Goal: Task Accomplishment & Management: Manage account settings

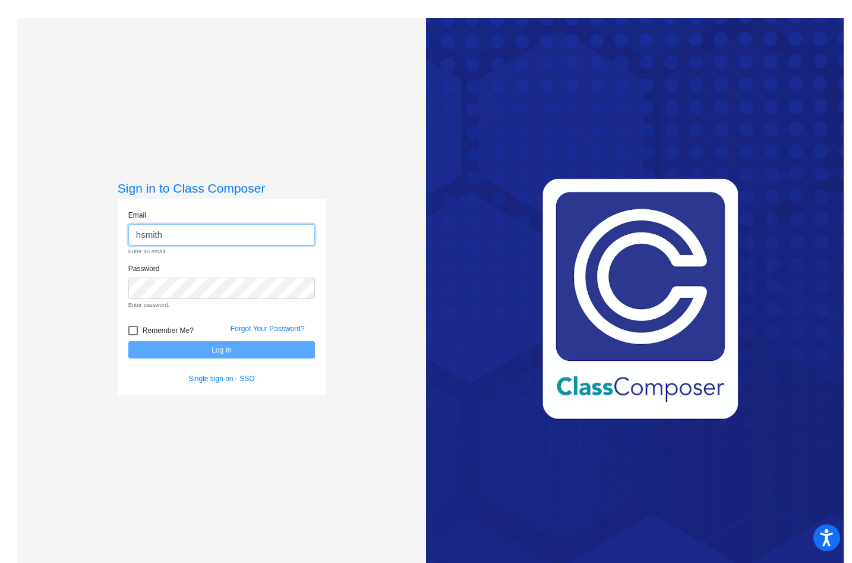
click at [202, 237] on input "hsmith" at bounding box center [221, 235] width 187 height 22
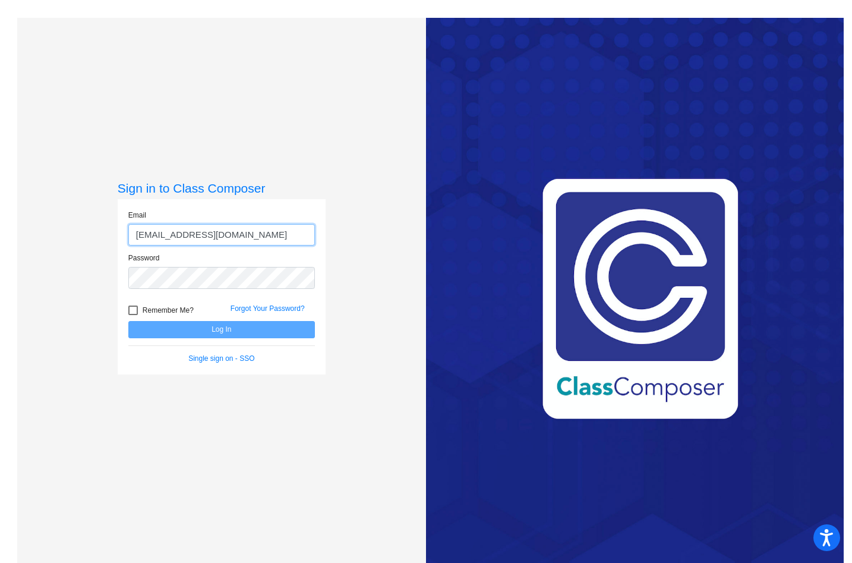
type input "[EMAIL_ADDRESS][DOMAIN_NAME]"
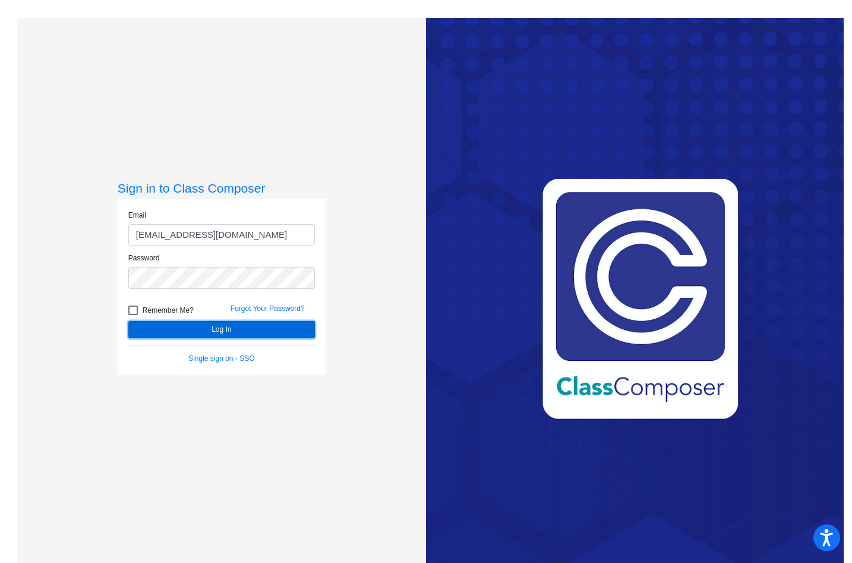
click at [215, 333] on button "Log In" at bounding box center [221, 329] width 187 height 17
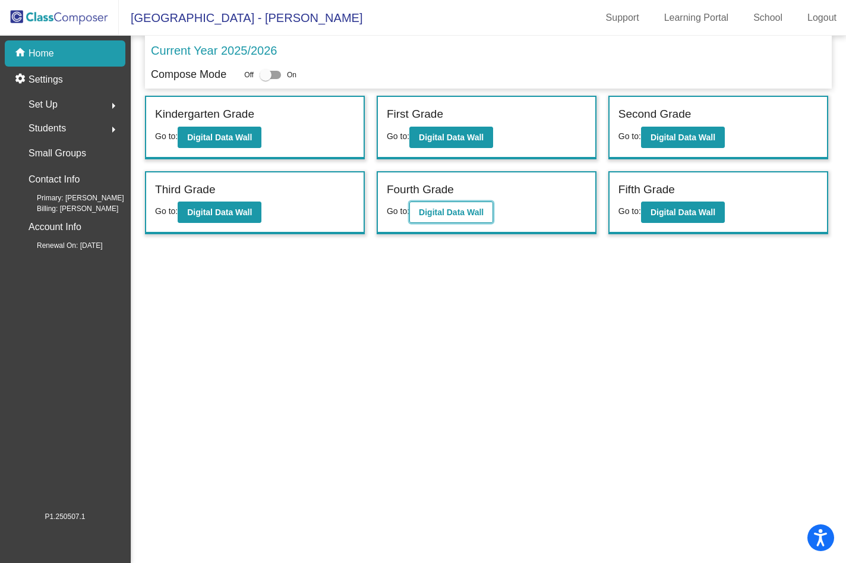
click at [461, 211] on b "Digital Data Wall" at bounding box center [451, 212] width 65 height 10
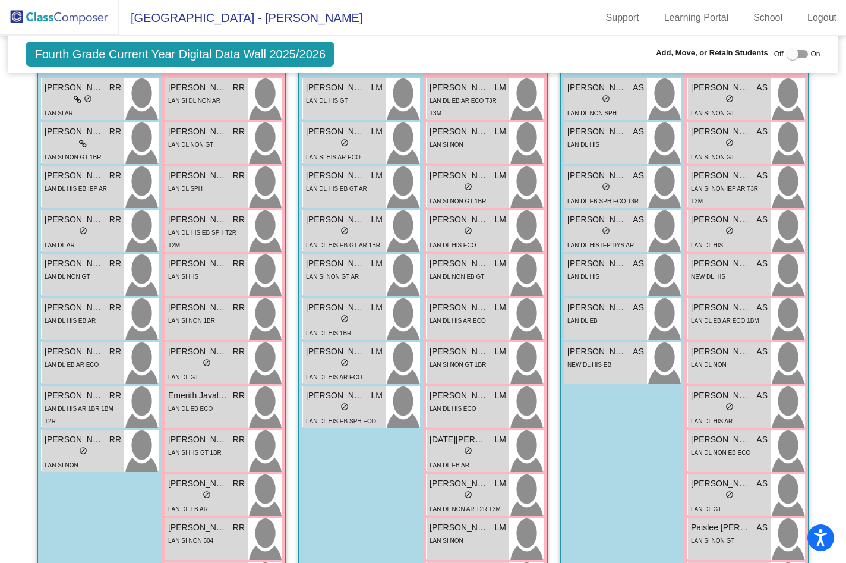
scroll to position [405, 0]
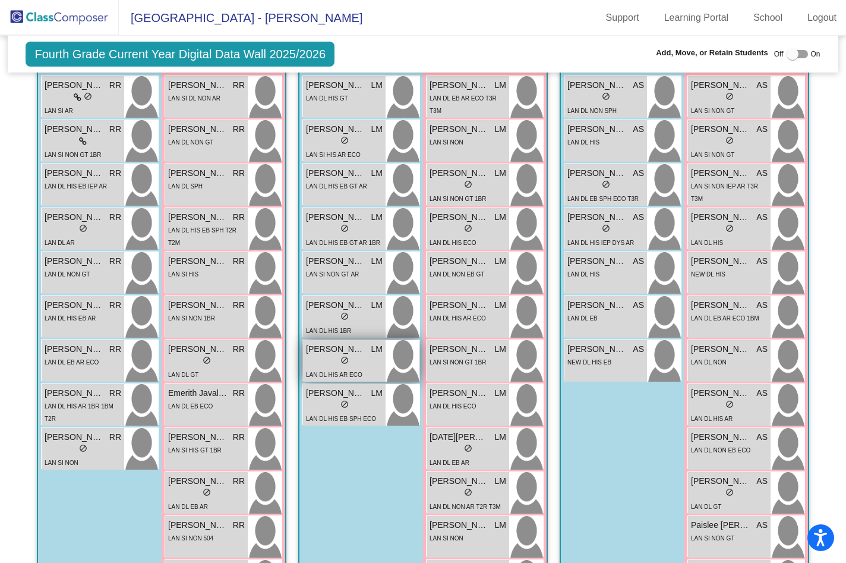
click at [332, 355] on div "lock do_not_disturb_alt" at bounding box center [344, 361] width 77 height 12
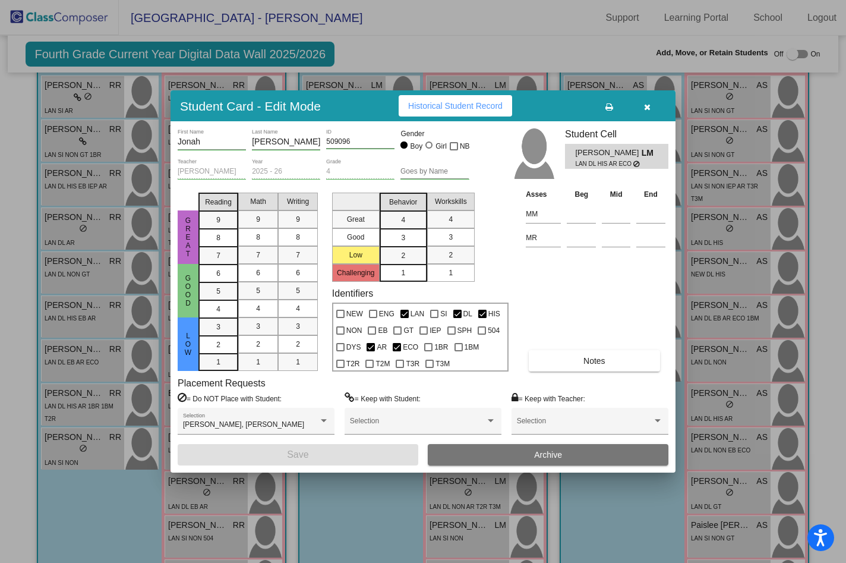
scroll to position [0, 0]
click at [653, 100] on button "button" at bounding box center [647, 105] width 38 height 21
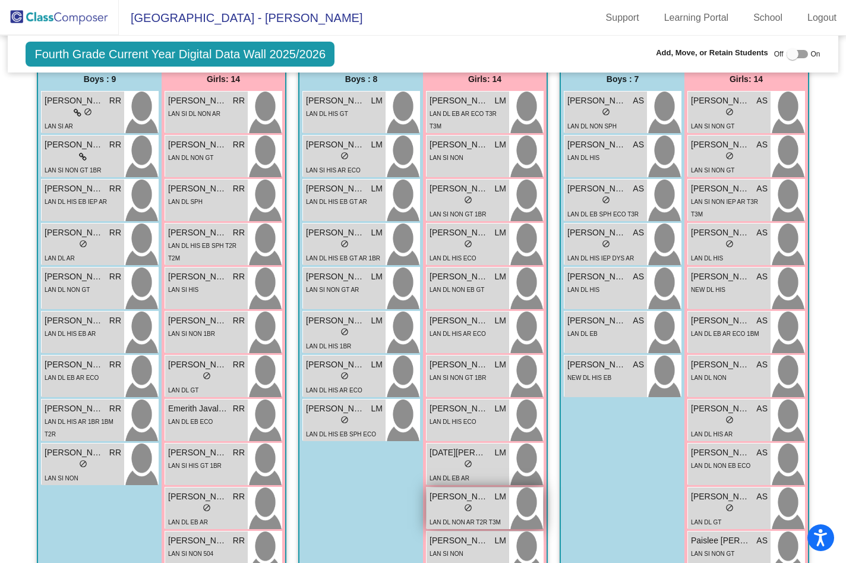
scroll to position [382, 0]
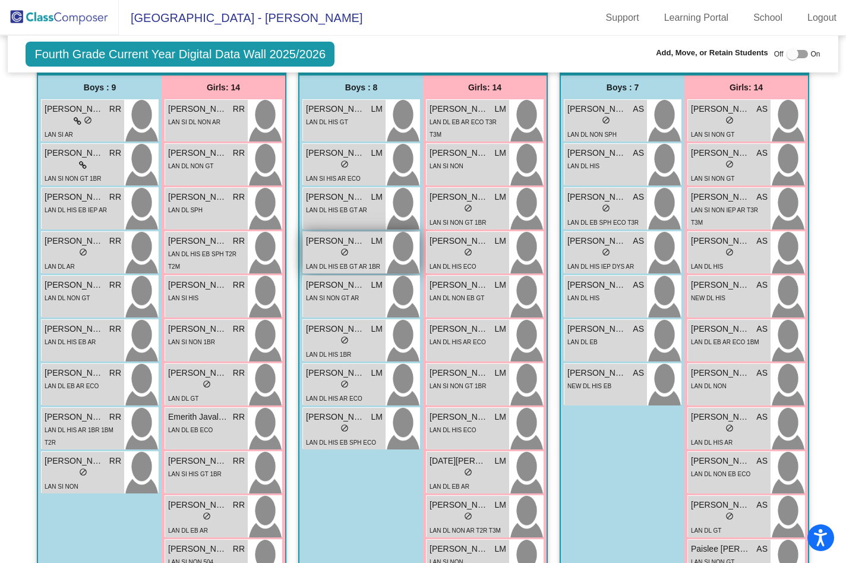
click at [345, 252] on span "do_not_disturb_alt" at bounding box center [345, 252] width 8 height 8
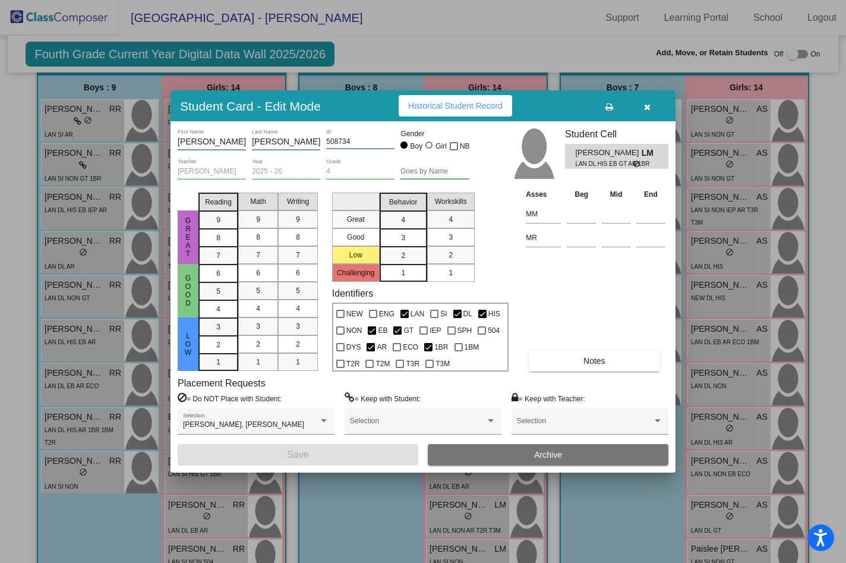
click at [651, 105] on button "button" at bounding box center [647, 105] width 38 height 21
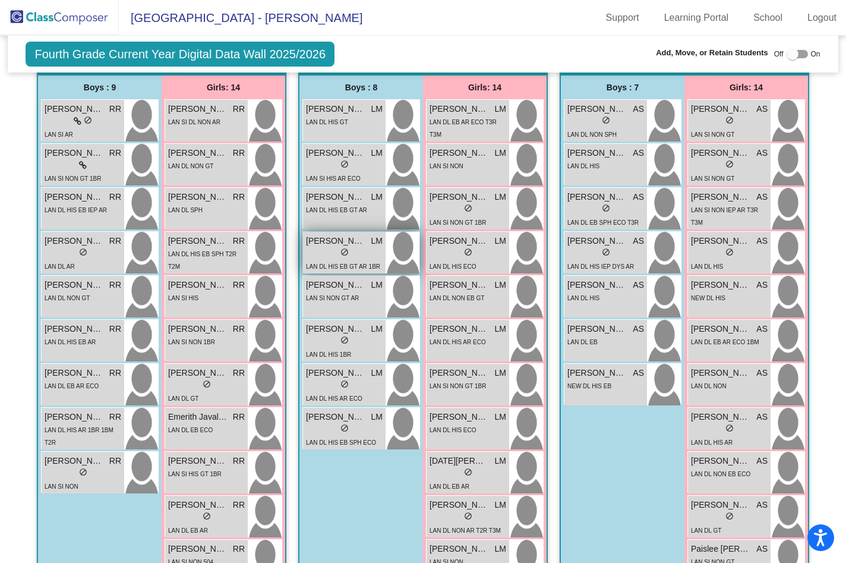
click at [350, 240] on span "[PERSON_NAME]" at bounding box center [335, 241] width 59 height 12
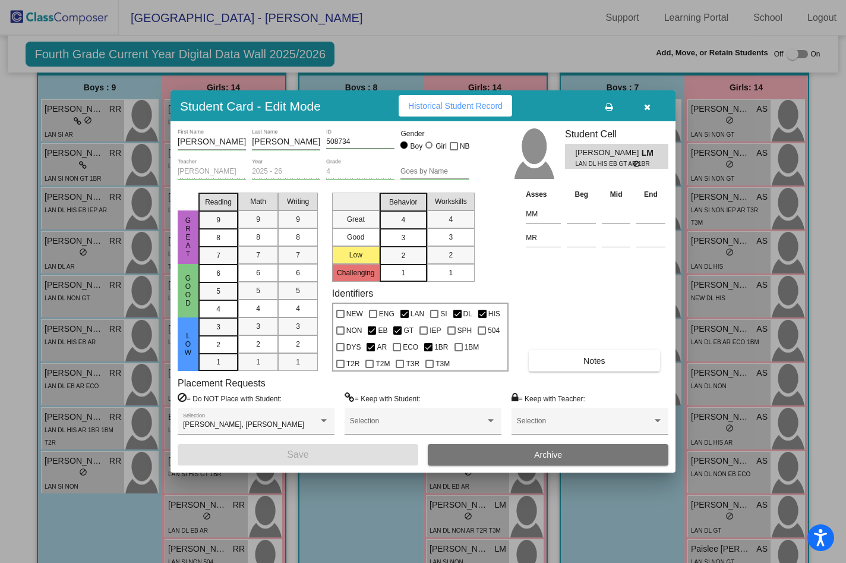
click at [648, 112] on button "button" at bounding box center [647, 105] width 38 height 21
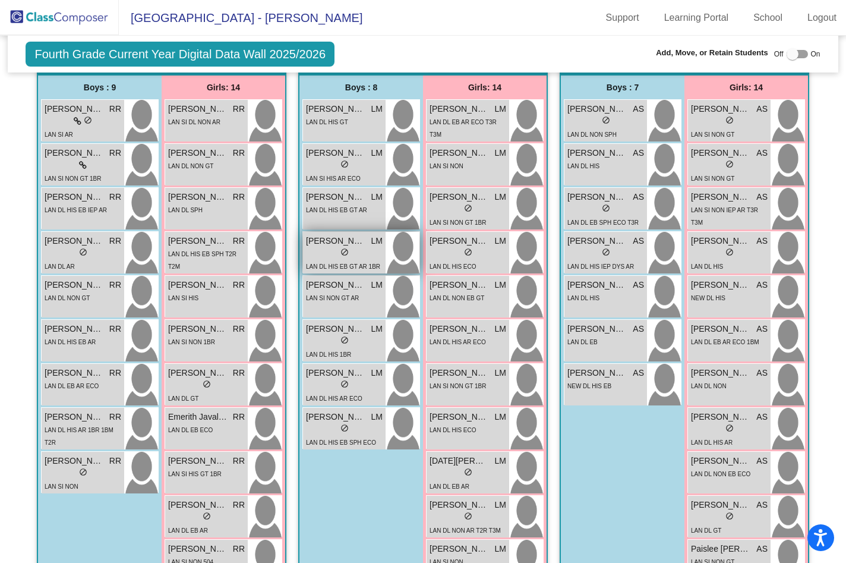
click at [343, 251] on span "do_not_disturb_alt" at bounding box center [345, 252] width 8 height 8
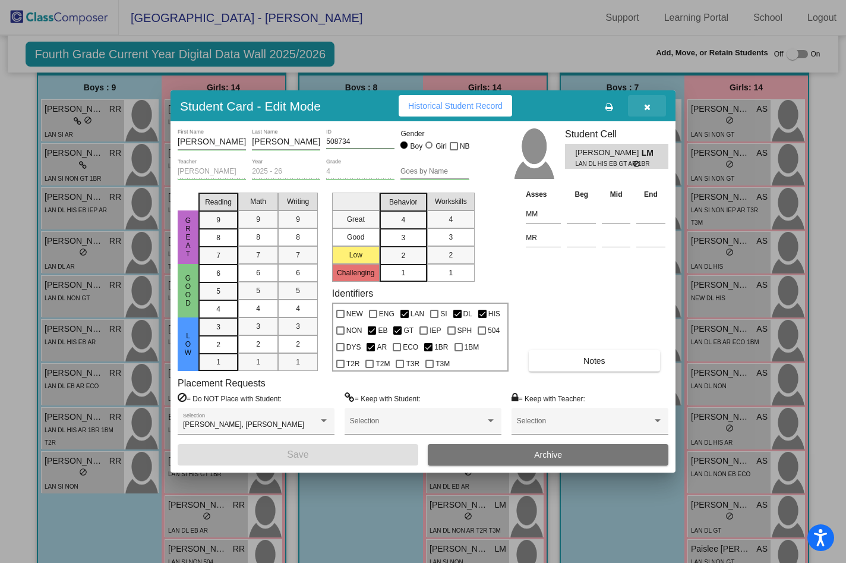
click at [650, 110] on button "button" at bounding box center [647, 105] width 38 height 21
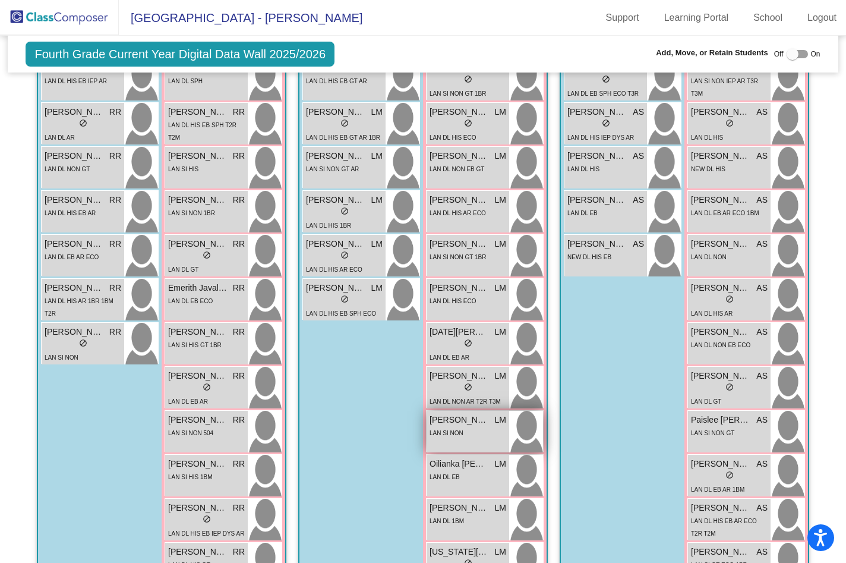
scroll to position [504, 0]
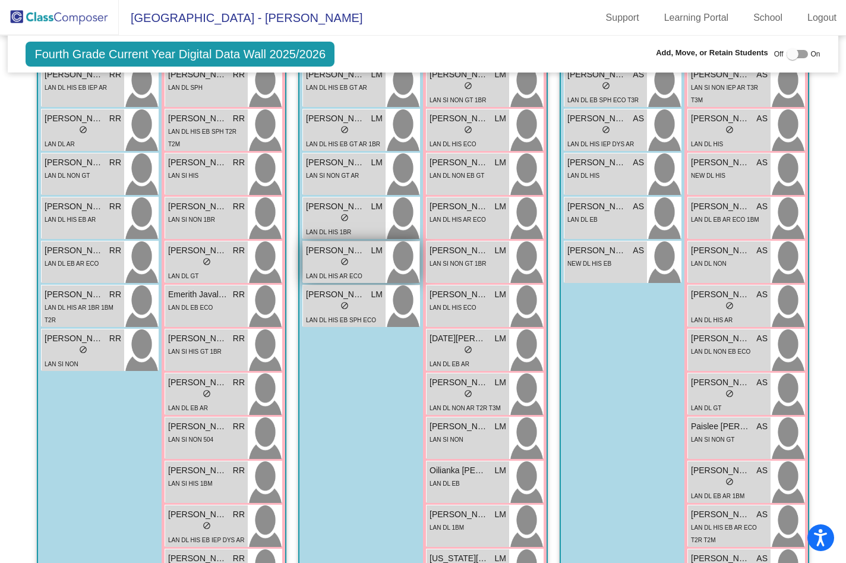
click at [355, 257] on div "lock do_not_disturb_alt" at bounding box center [344, 263] width 77 height 12
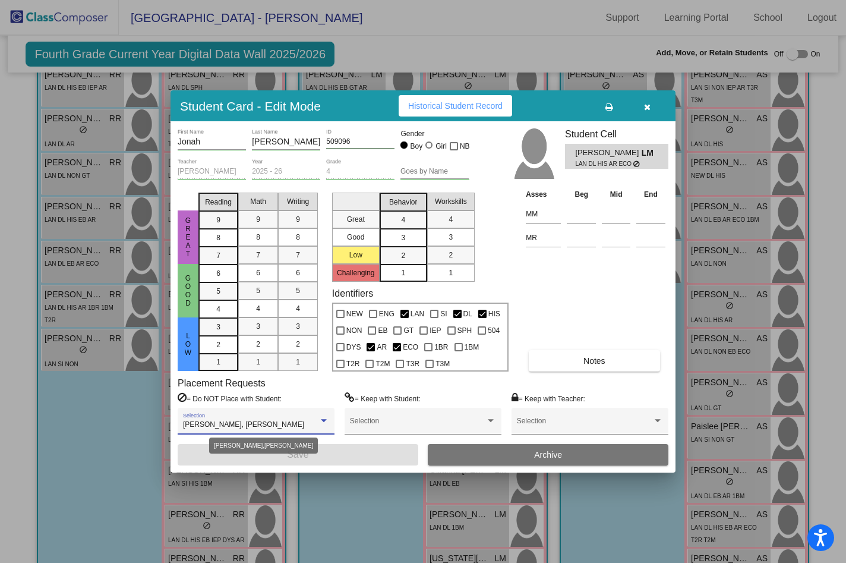
click at [303, 427] on div "[PERSON_NAME], [PERSON_NAME]" at bounding box center [251, 425] width 136 height 8
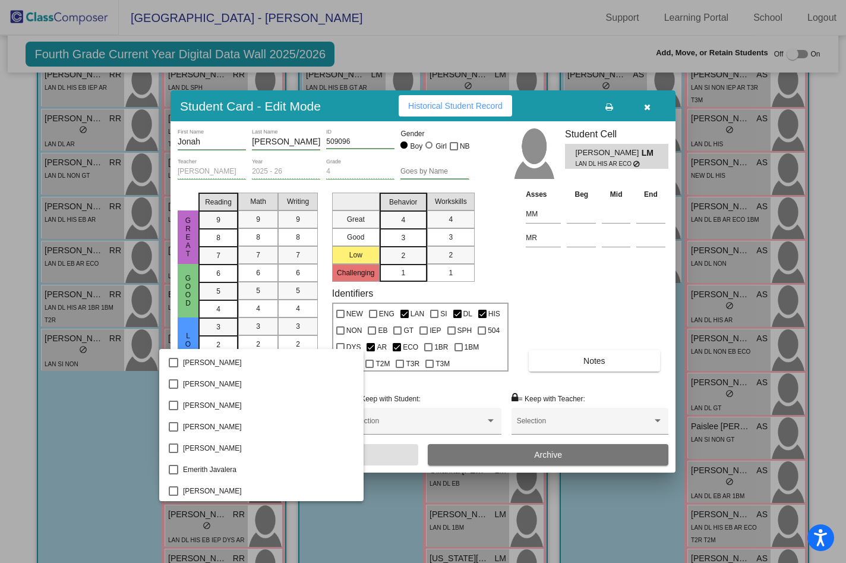
scroll to position [803, 0]
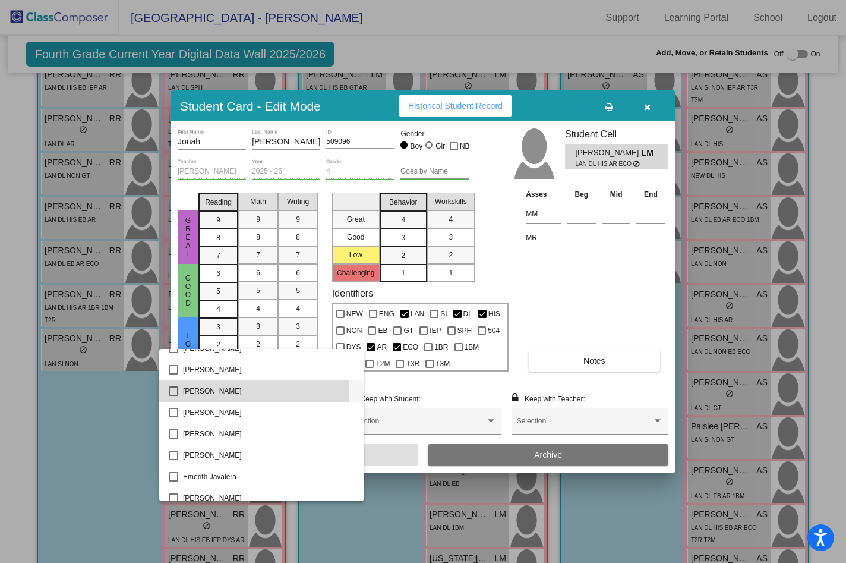
click at [175, 390] on mat-pseudo-checkbox at bounding box center [174, 391] width 10 height 10
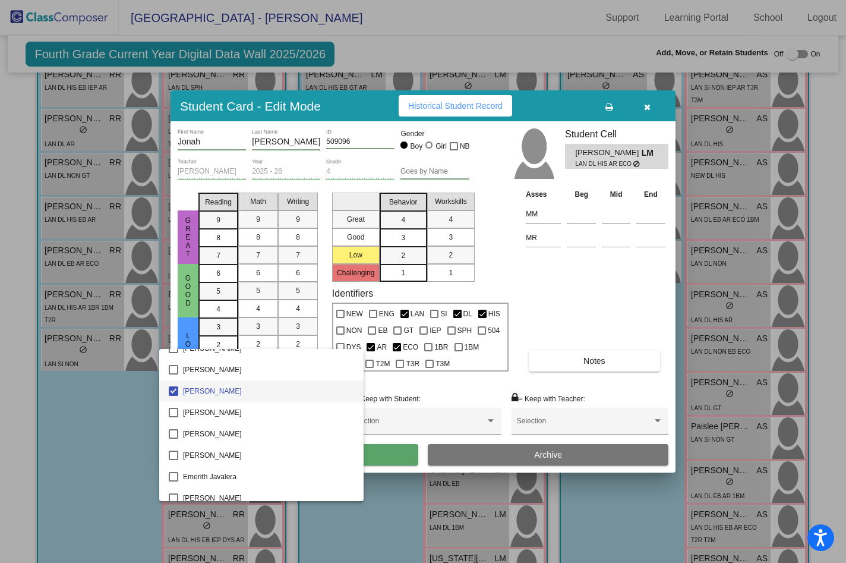
click at [443, 436] on div at bounding box center [423, 281] width 846 height 563
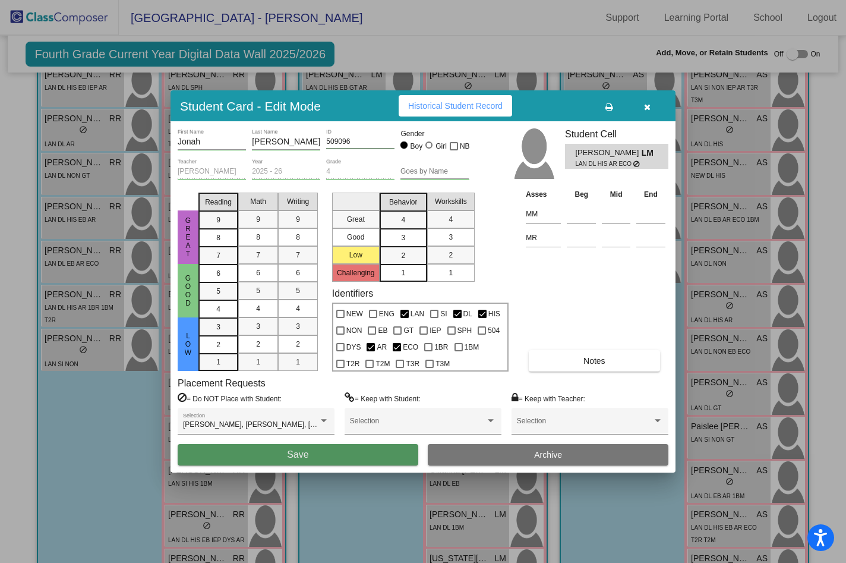
click at [367, 455] on button "Save" at bounding box center [298, 454] width 241 height 21
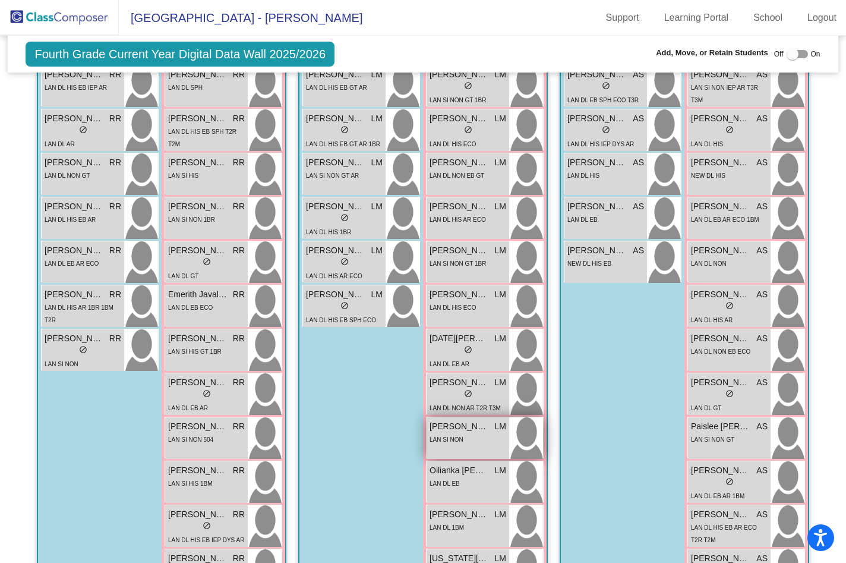
scroll to position [514, 0]
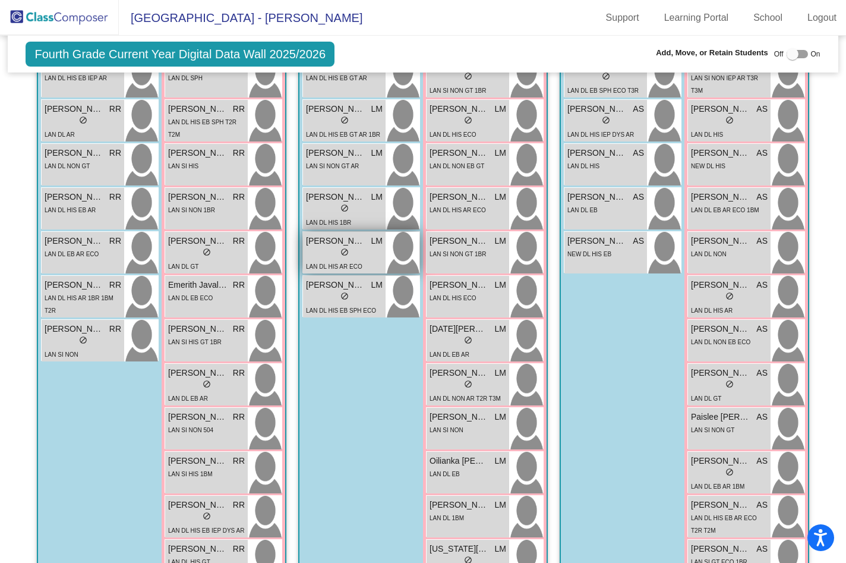
click at [358, 248] on div "lock do_not_disturb_alt" at bounding box center [344, 253] width 77 height 12
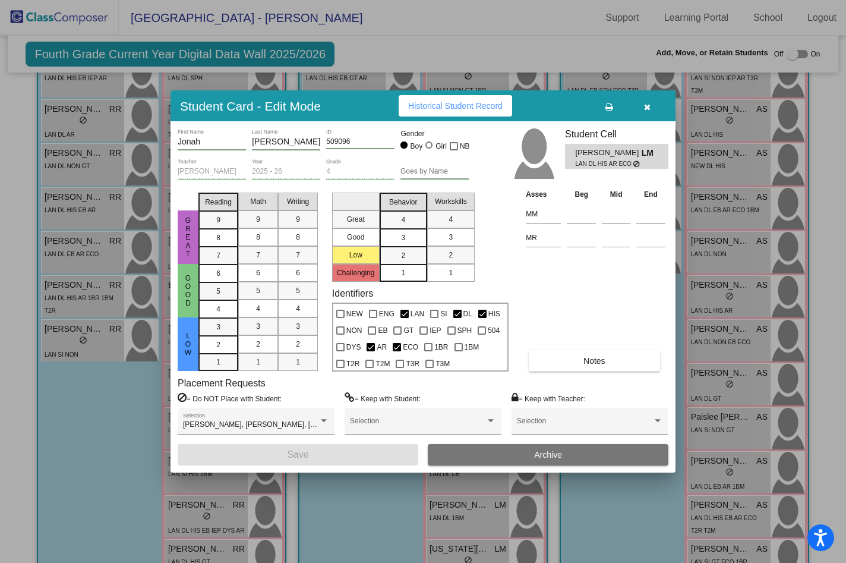
click at [80, 458] on div at bounding box center [423, 281] width 846 height 563
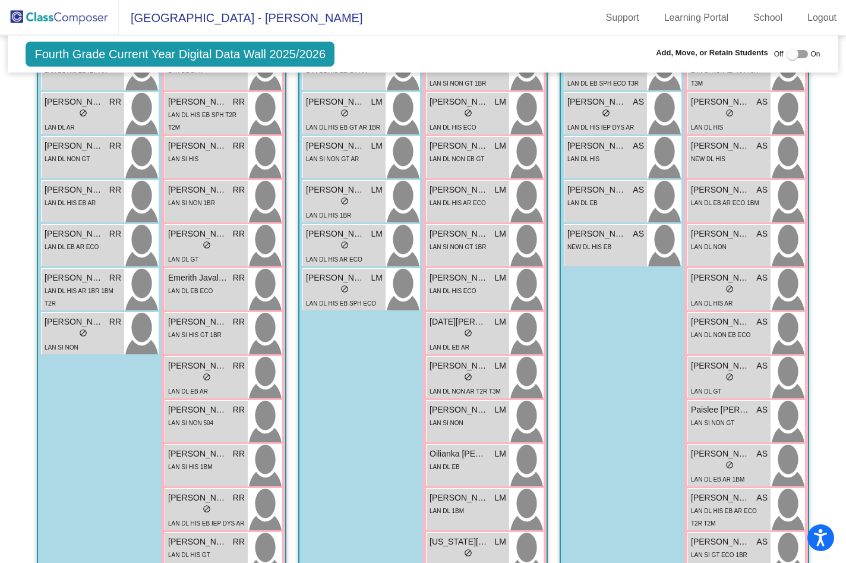
scroll to position [521, 0]
